Goal: Navigation & Orientation: Find specific page/section

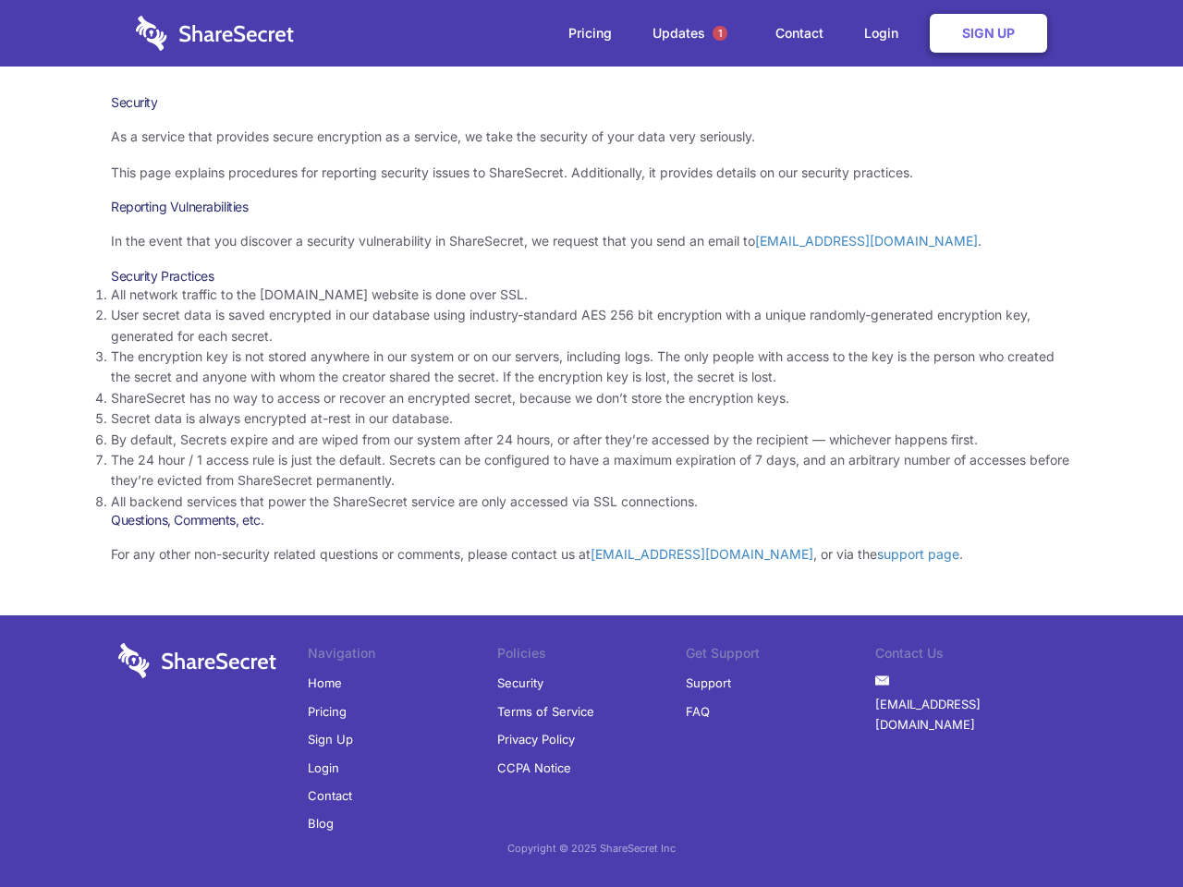
click at [591, 443] on li "By default, Secrets expire and are wiped from our system after 24 hours, or aft…" at bounding box center [591, 440] width 961 height 20
click at [720, 33] on span "1" at bounding box center [719, 33] width 15 height 15
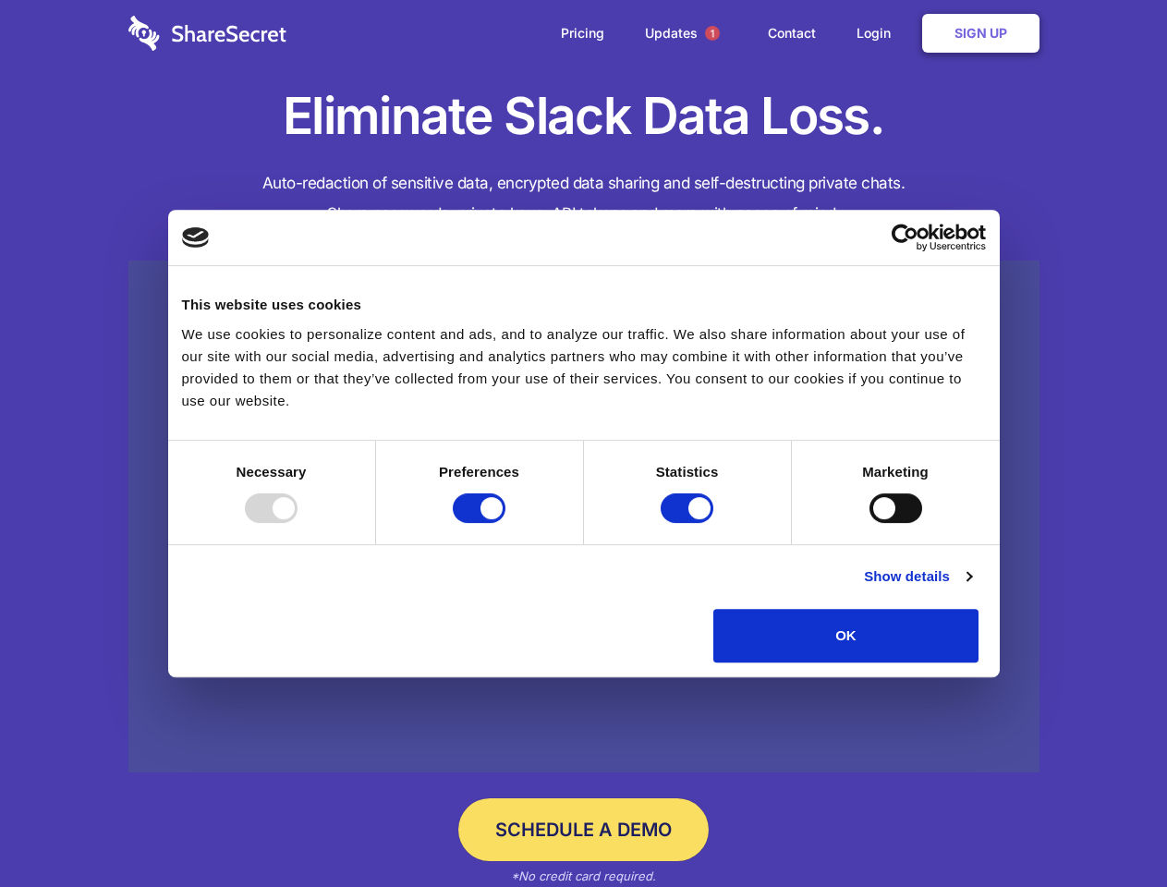
click at [297, 523] on div at bounding box center [271, 508] width 53 height 30
click at [505, 523] on input "Preferences" at bounding box center [479, 508] width 53 height 30
checkbox input "false"
click at [689, 523] on input "Statistics" at bounding box center [687, 508] width 53 height 30
checkbox input "false"
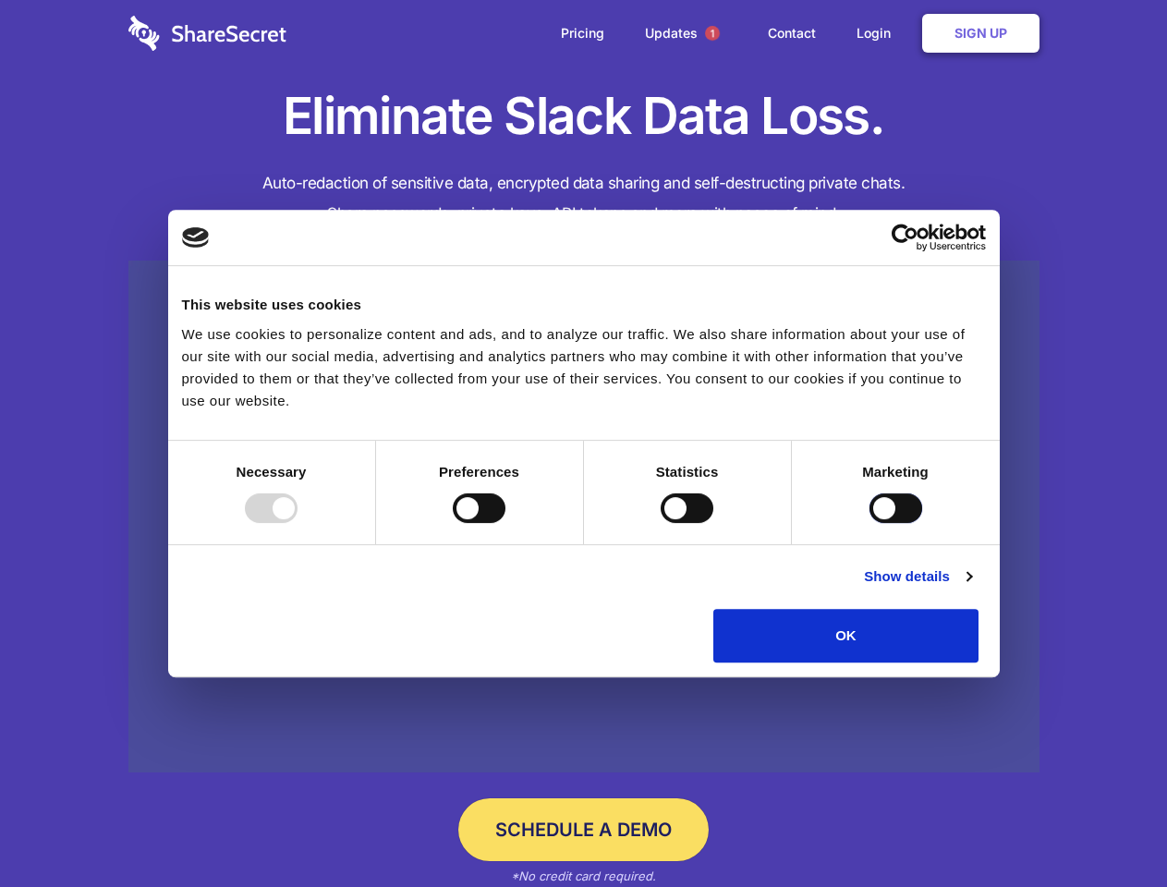
click at [869, 523] on input "Marketing" at bounding box center [895, 508] width 53 height 30
checkbox input "true"
click at [971, 588] on link "Show details" at bounding box center [917, 576] width 107 height 22
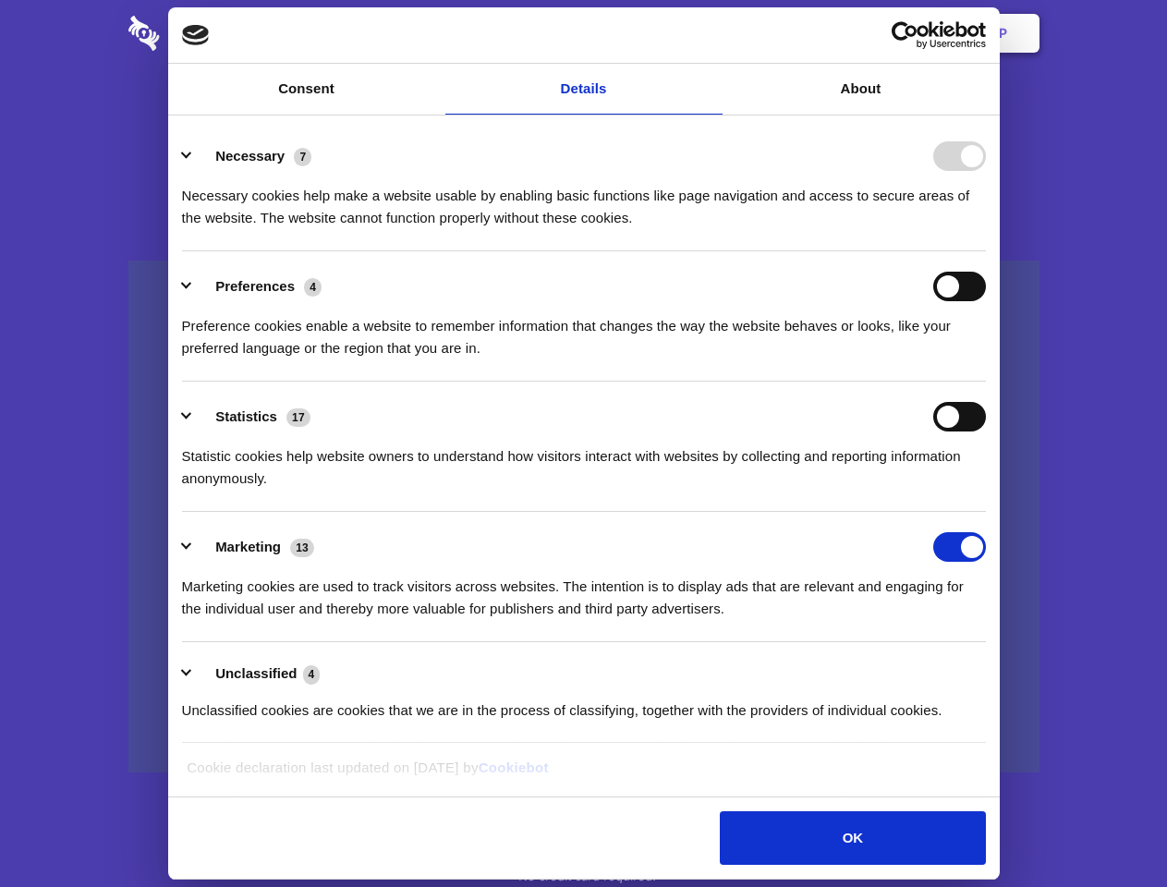
click at [986, 251] on li "Necessary 7 Necessary cookies help make a website usable by enabling basic func…" at bounding box center [584, 186] width 804 height 130
click at [711, 33] on span "1" at bounding box center [712, 33] width 15 height 15
